Goal: Find specific page/section: Find specific page/section

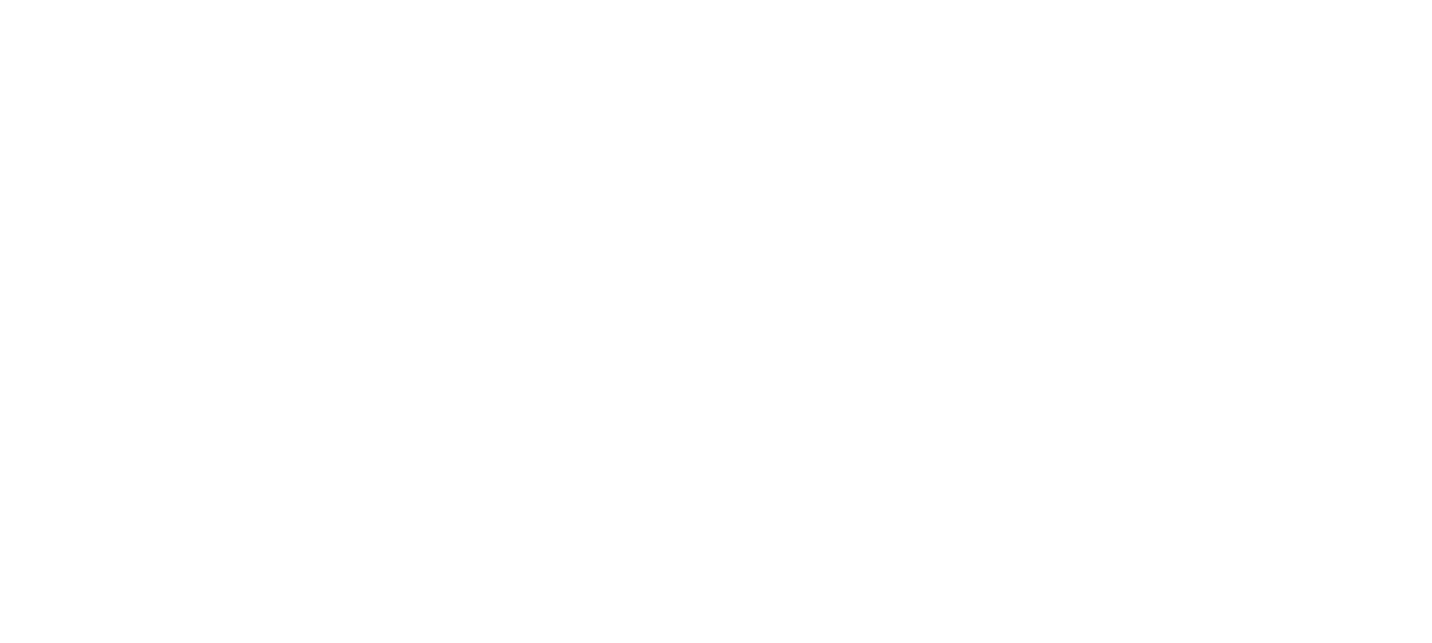
click at [385, 6] on html at bounding box center [716, 3] width 1432 height 6
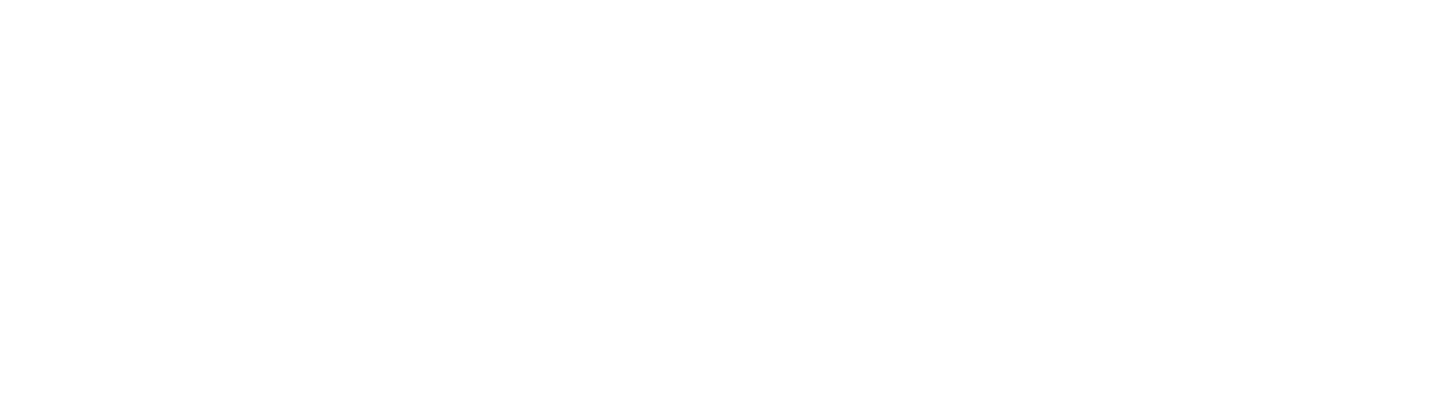
drag, startPoint x: 376, startPoint y: 265, endPoint x: 311, endPoint y: 277, distance: 66.0
click at [311, 6] on html at bounding box center [716, 3] width 1432 height 6
